Goal: Transaction & Acquisition: Obtain resource

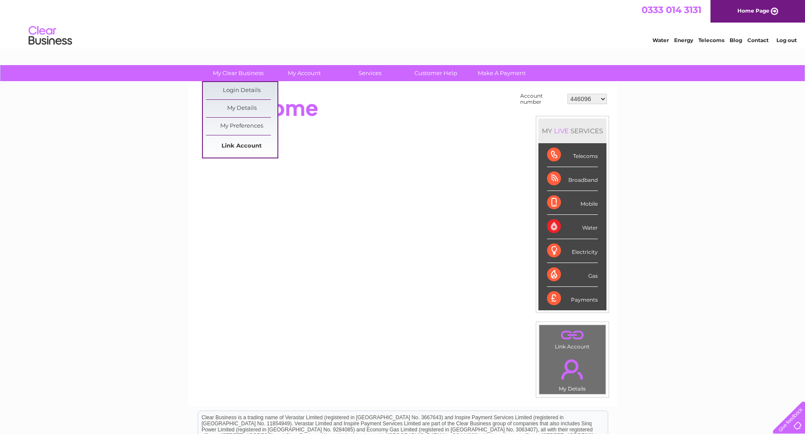
click at [237, 140] on link "Link Account" at bounding box center [242, 145] width 72 height 17
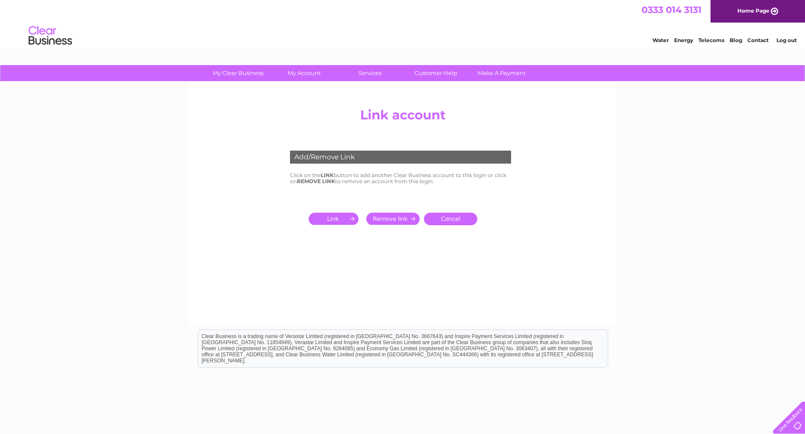
click at [328, 215] on input "submit" at bounding box center [335, 218] width 53 height 12
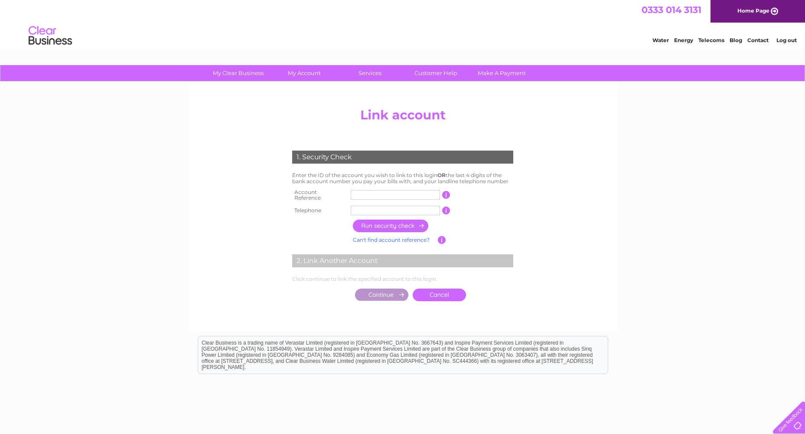
click at [356, 193] on input "text" at bounding box center [395, 195] width 89 height 10
click at [362, 193] on input "text" at bounding box center [395, 195] width 89 height 10
type input "30316020"
click at [383, 208] on input "text" at bounding box center [395, 211] width 89 height 10
type input "01236632800"
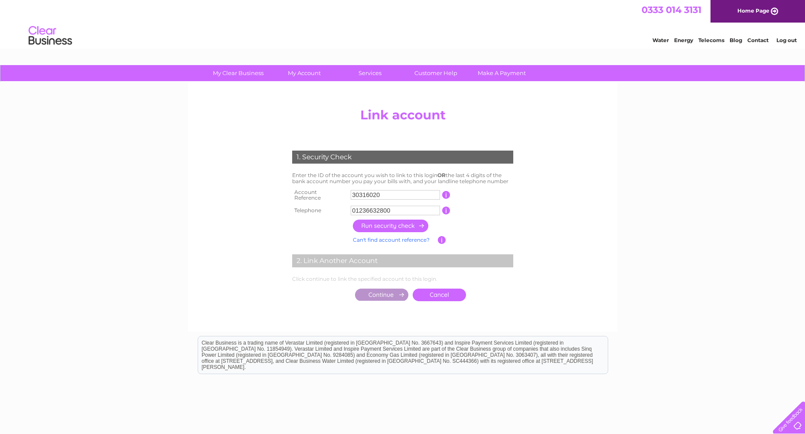
click at [388, 219] on input "button" at bounding box center [391, 225] width 76 height 13
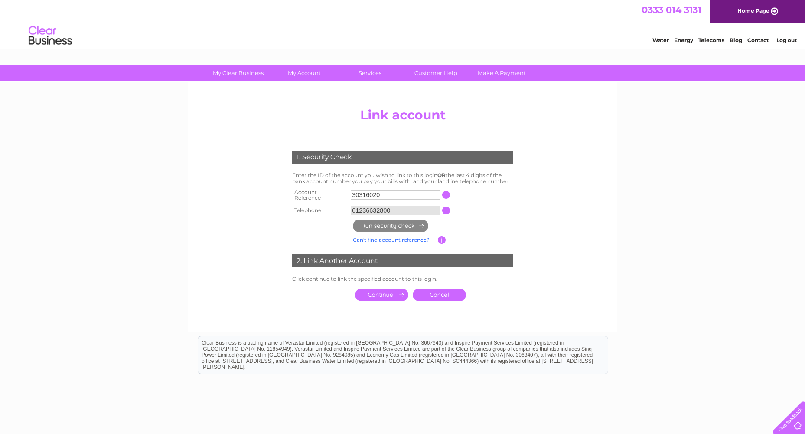
click at [378, 291] on input "submit" at bounding box center [381, 294] width 53 height 12
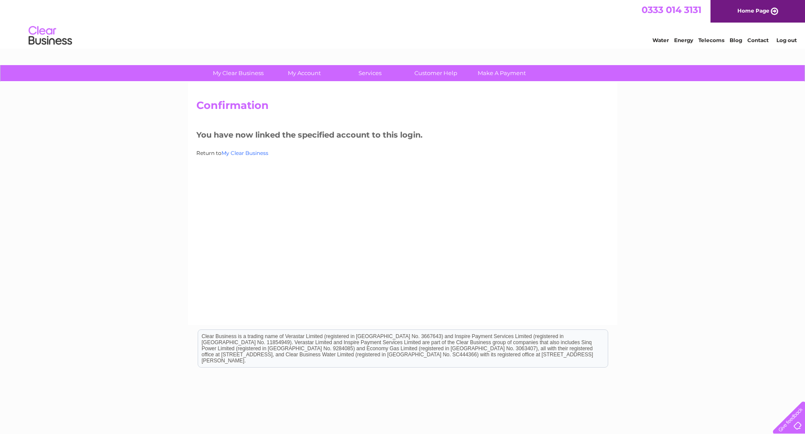
click at [246, 153] on link "My Clear Business" at bounding box center [245, 153] width 47 height 7
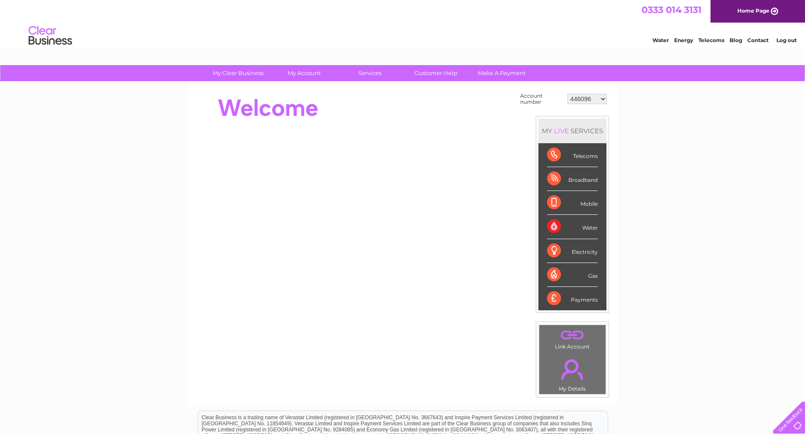
click at [589, 99] on select "446096 909707 932818 942345 946760 946923 985263 989391 993957 994249 996910 10…" at bounding box center [587, 99] width 39 height 10
click at [596, 98] on select "446096 909707 932818 942345 946760 946923 985263 989391 993957 994249 996910 10…" at bounding box center [587, 99] width 39 height 10
select select "30316020"
click at [568, 94] on select "446096 909707 932818 942345 946760 946923 985263 989391 993957 994249 996910 10…" at bounding box center [587, 99] width 39 height 10
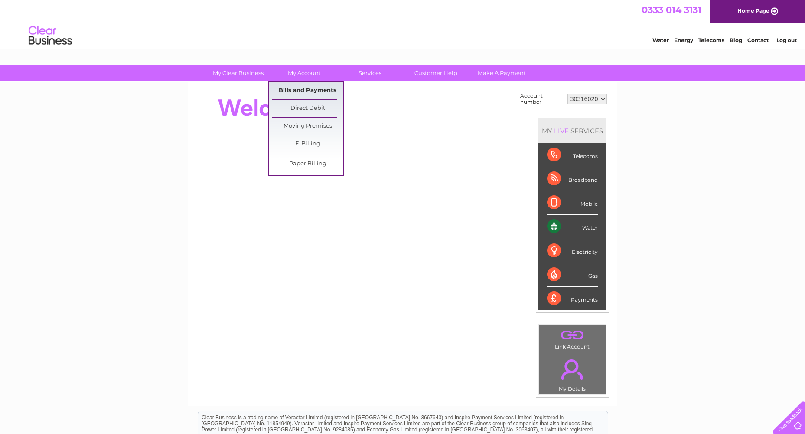
click at [290, 92] on link "Bills and Payments" at bounding box center [308, 90] width 72 height 17
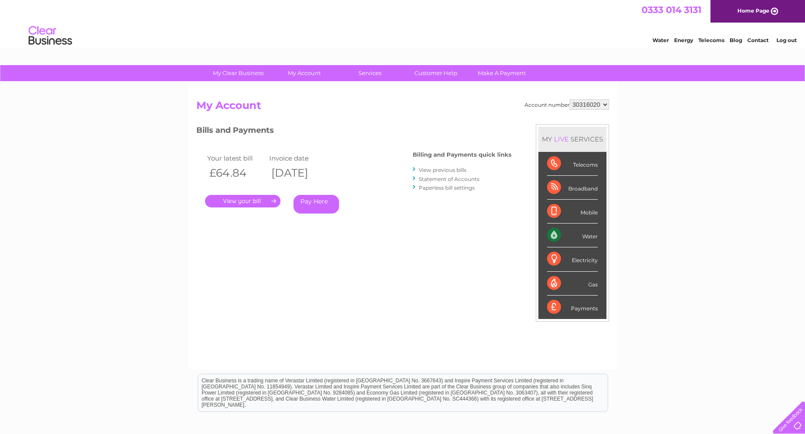
click at [450, 170] on link "View previous bills" at bounding box center [443, 169] width 48 height 7
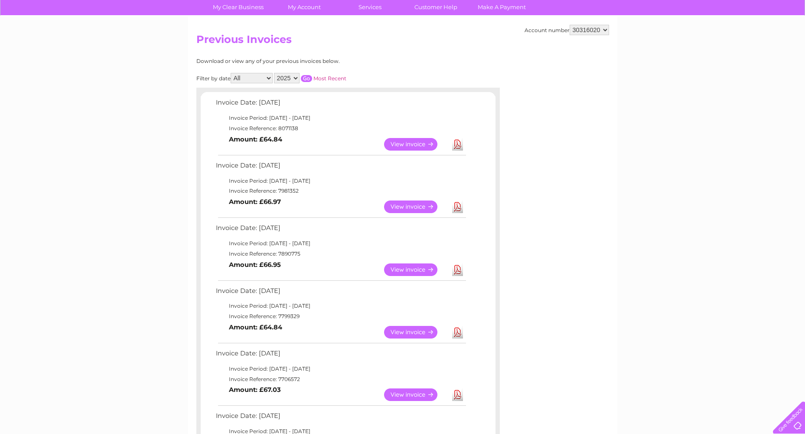
scroll to position [87, 0]
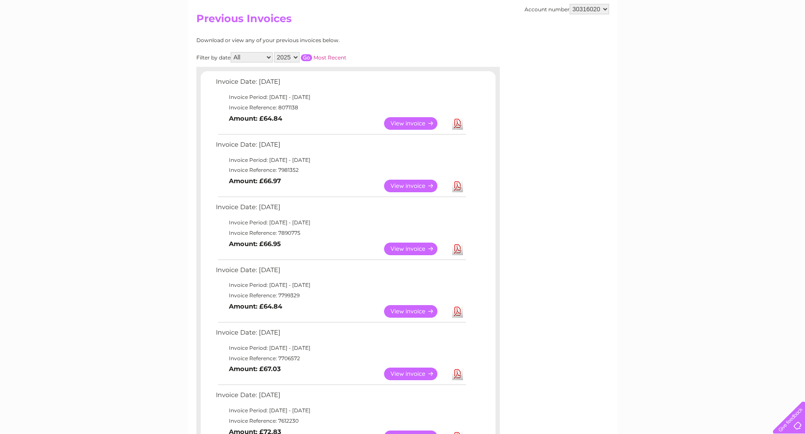
click at [455, 125] on link "Download" at bounding box center [457, 123] width 11 height 13
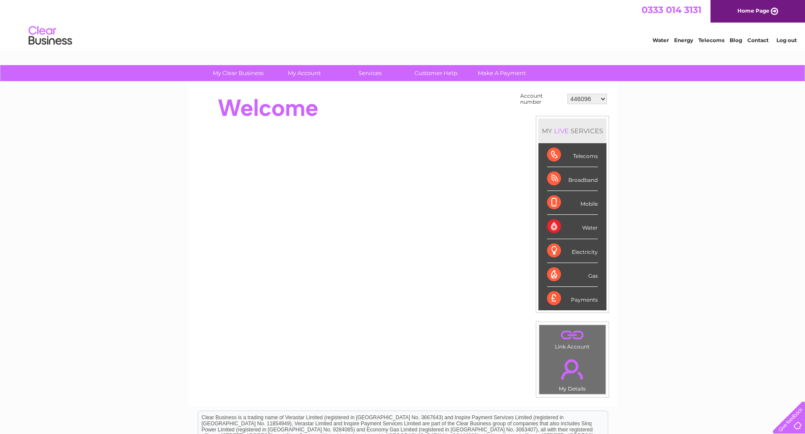
click at [388, 101] on select "446096 909707 932818 942345 946760 946923 985263 989391 993957 994249 996910 10…" at bounding box center [587, 99] width 39 height 10
click at [388, 99] on select "446096 909707 932818 942345 946760 946923 985263 989391 993957 994249 996910 10…" at bounding box center [587, 99] width 39 height 10
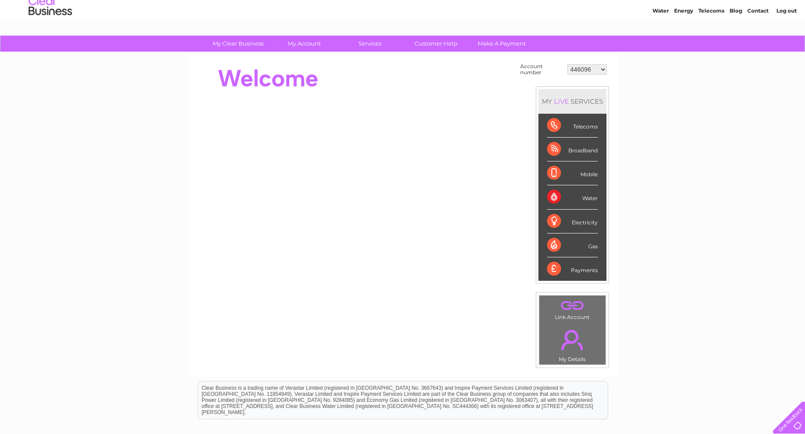
scroll to position [43, 0]
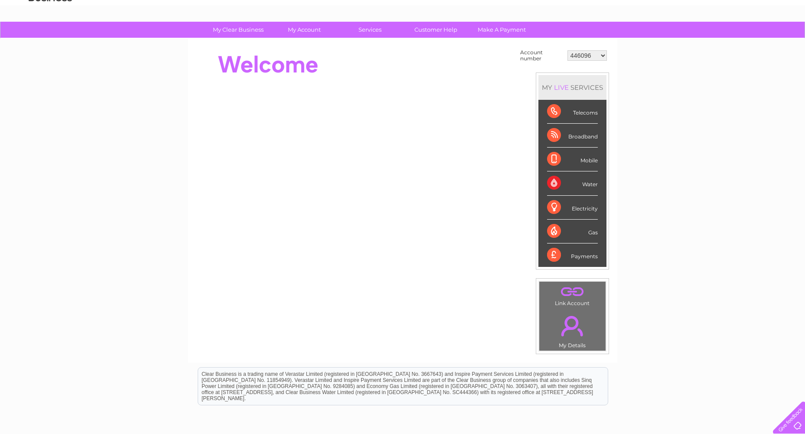
click at [388, 58] on select "446096 909707 932818 942345 946760 946923 985263 989391 993957 994249 996910 10…" at bounding box center [587, 55] width 39 height 10
select select "30302313"
click at [388, 50] on select "446096 909707 932818 942345 946760 946923 985263 989391 993957 994249 996910 10…" at bounding box center [587, 55] width 39 height 10
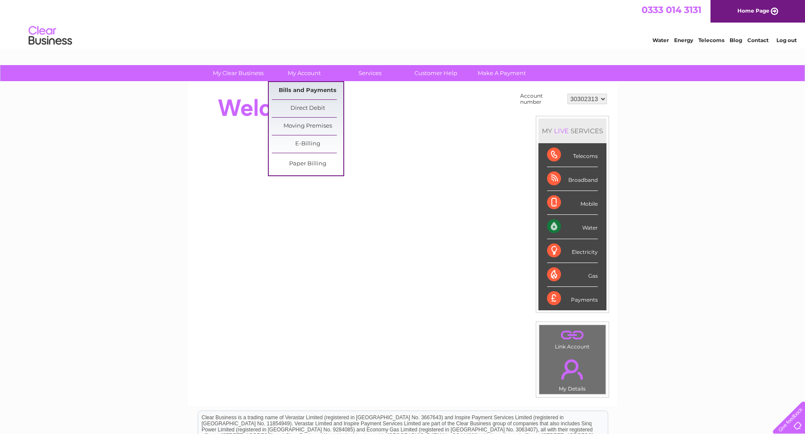
click at [294, 89] on link "Bills and Payments" at bounding box center [308, 90] width 72 height 17
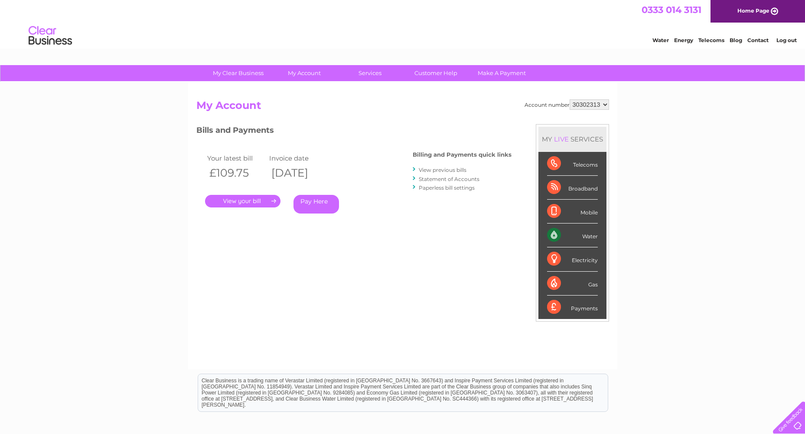
click at [424, 170] on link "View previous bills" at bounding box center [443, 169] width 48 height 7
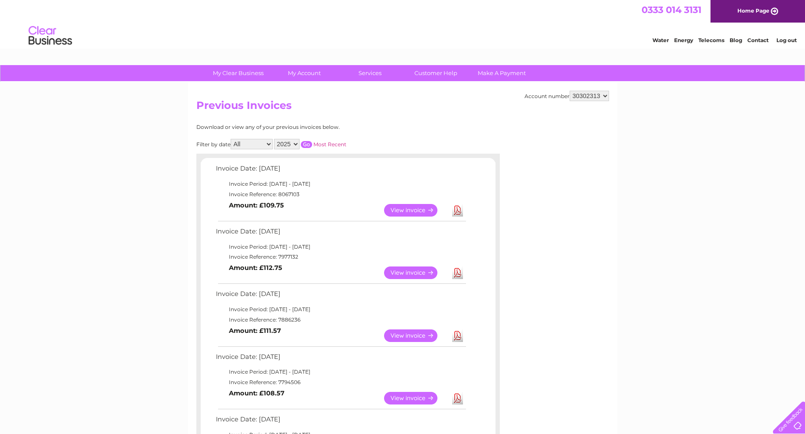
click at [280, 143] on select "2025 2024" at bounding box center [287, 144] width 26 height 10
click at [285, 143] on select "2025 2024" at bounding box center [287, 144] width 26 height 10
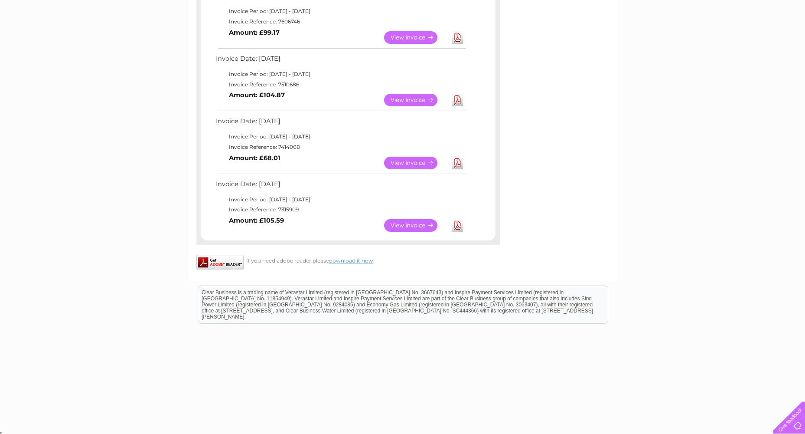
scroll to position [488, 0]
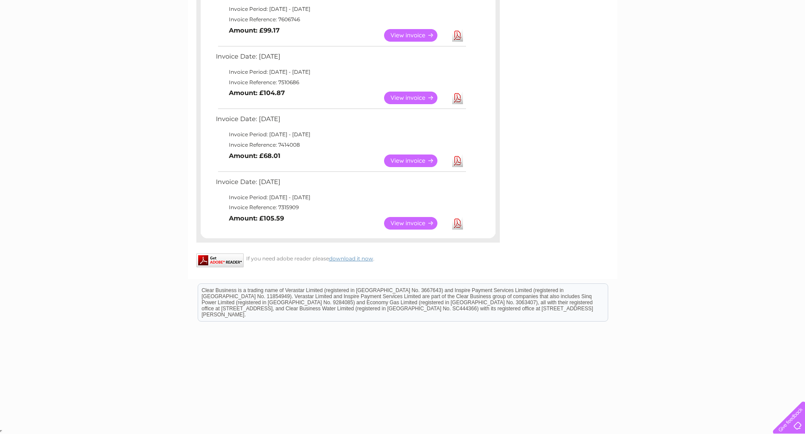
click at [356, 176] on td "Invoice Date: [DATE]" at bounding box center [341, 184] width 254 height 16
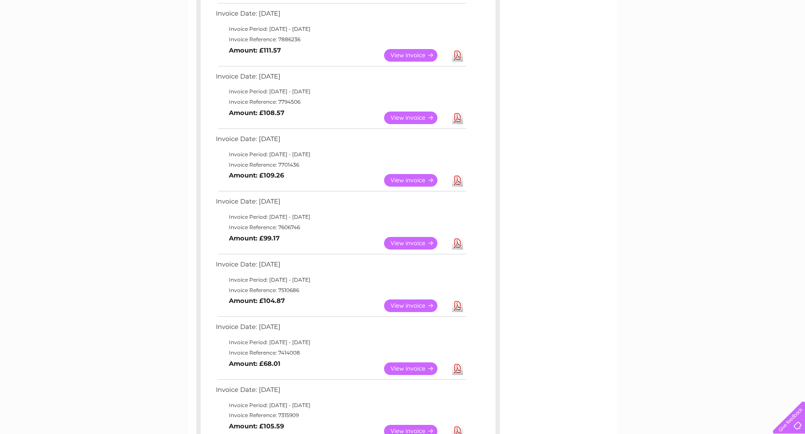
scroll to position [434, 0]
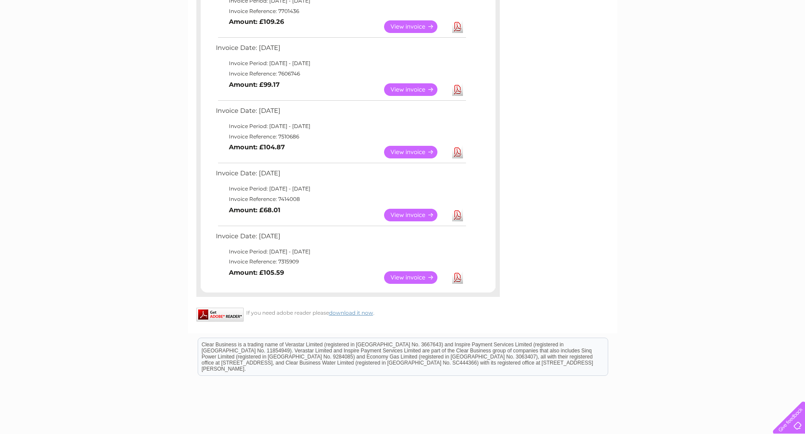
click at [459, 212] on link "Download" at bounding box center [457, 215] width 11 height 13
click at [457, 148] on link "Download" at bounding box center [457, 152] width 11 height 13
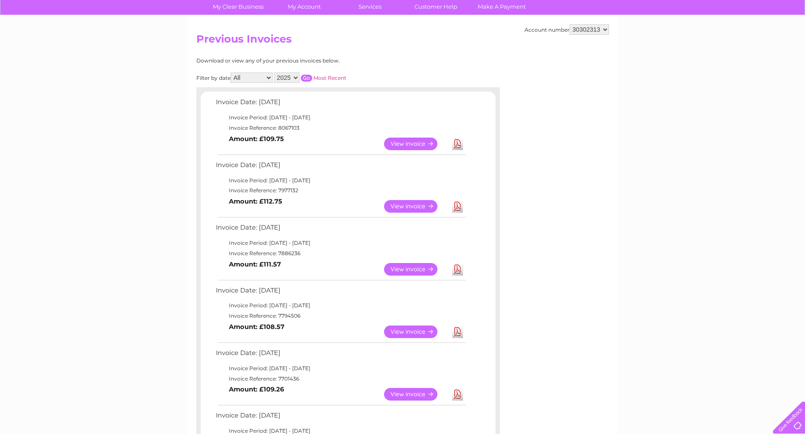
scroll to position [0, 0]
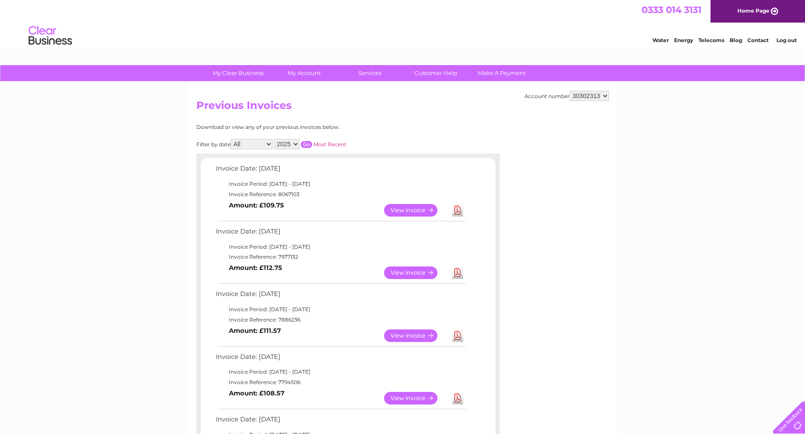
click at [452, 207] on link "Download" at bounding box center [457, 210] width 11 height 13
